Goal: Task Accomplishment & Management: Manage account settings

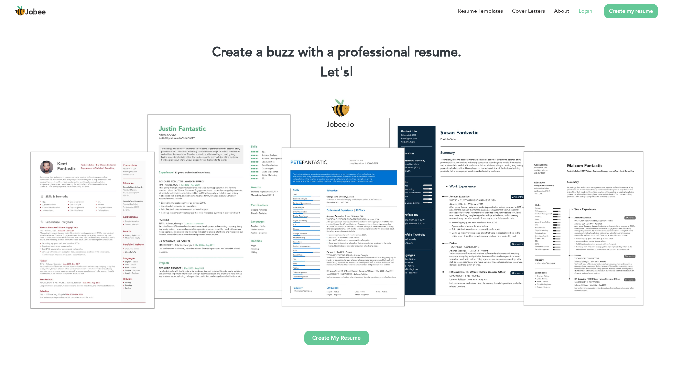
click at [589, 10] on link "Login" at bounding box center [585, 11] width 14 height 8
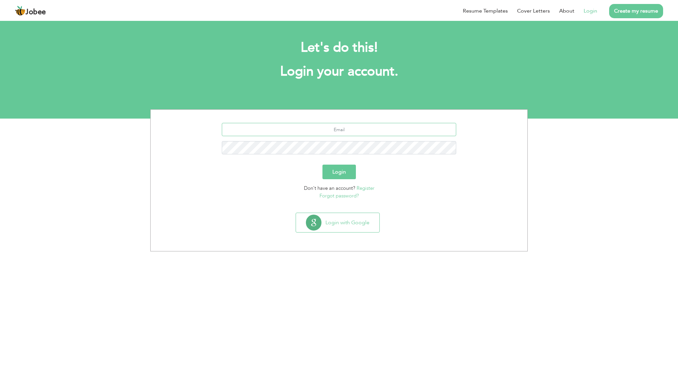
click at [338, 127] on input "text" at bounding box center [339, 129] width 235 height 13
